Goal: Browse casually: Explore the website without a specific task or goal

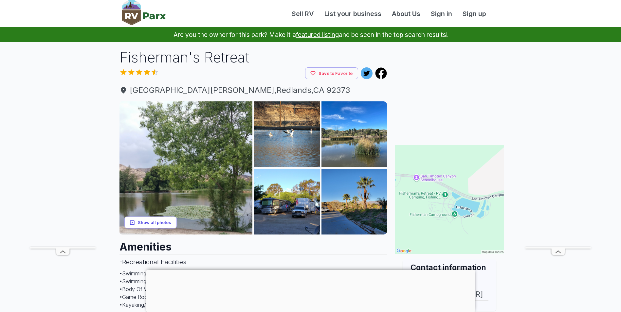
click at [152, 224] on button "Show all photos" at bounding box center [150, 223] width 52 height 12
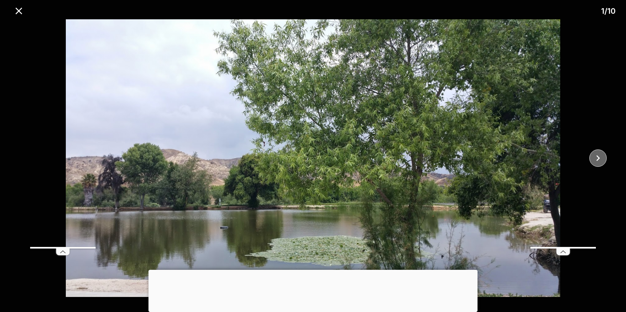
click at [603, 158] on icon "close" at bounding box center [597, 158] width 11 height 11
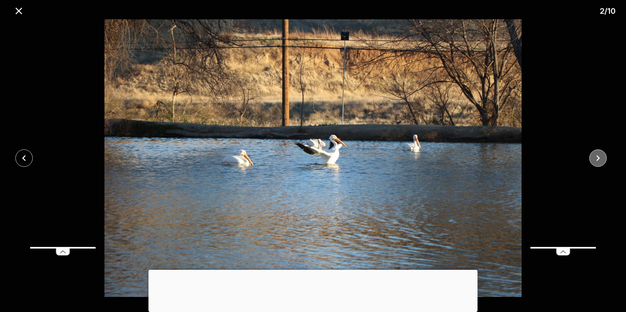
click at [603, 158] on icon "close" at bounding box center [597, 158] width 11 height 11
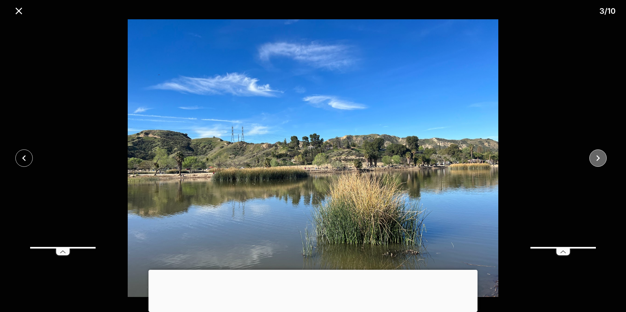
click at [603, 158] on icon "close" at bounding box center [597, 158] width 11 height 11
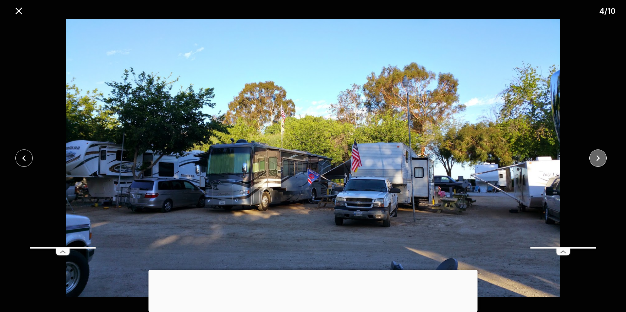
click at [603, 158] on icon "close" at bounding box center [597, 158] width 11 height 11
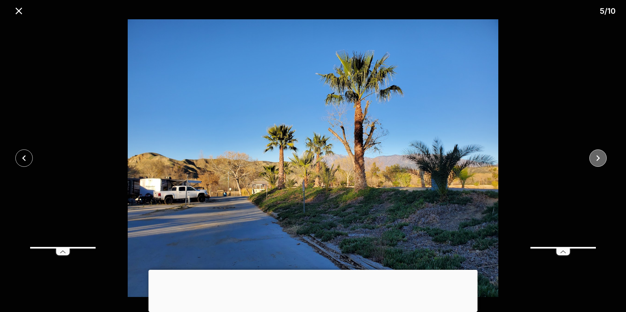
click at [603, 158] on icon "close" at bounding box center [597, 158] width 11 height 11
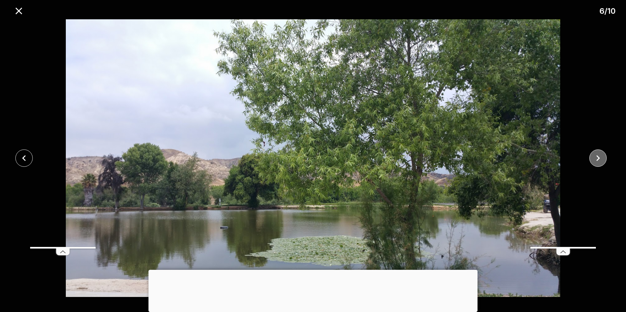
click at [603, 158] on icon "close" at bounding box center [597, 158] width 11 height 11
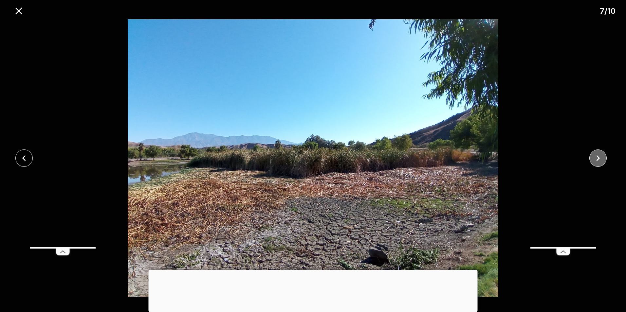
click at [603, 158] on icon "close" at bounding box center [597, 158] width 11 height 11
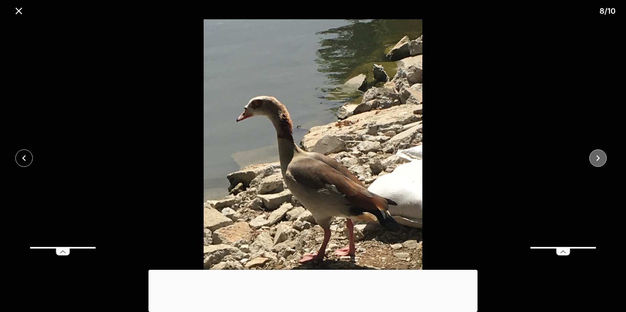
click at [603, 158] on icon "close" at bounding box center [597, 158] width 11 height 11
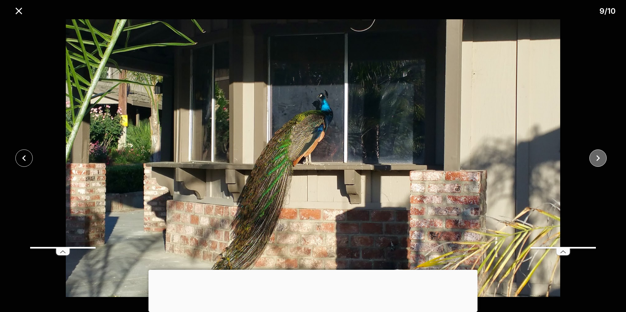
click at [603, 158] on icon "close" at bounding box center [597, 158] width 11 height 11
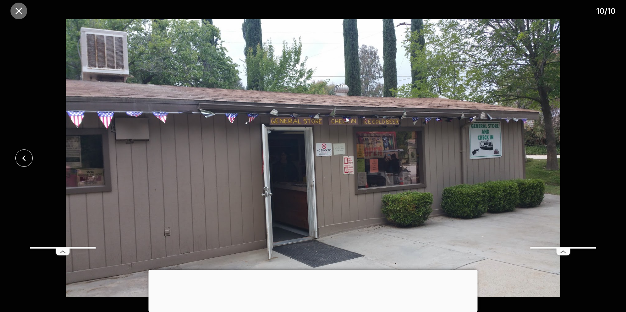
click at [19, 11] on icon "close" at bounding box center [18, 11] width 7 height 7
